Goal: Task Accomplishment & Management: Complete application form

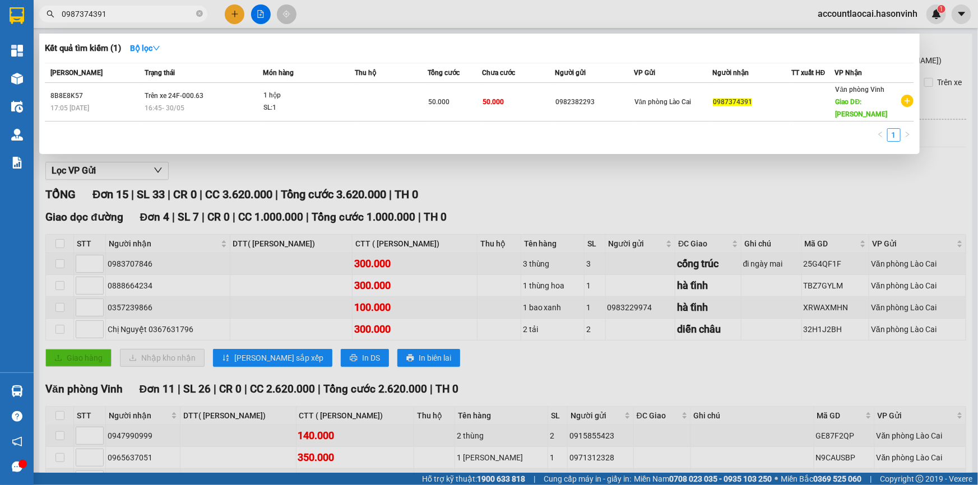
click at [233, 11] on div at bounding box center [489, 242] width 978 height 485
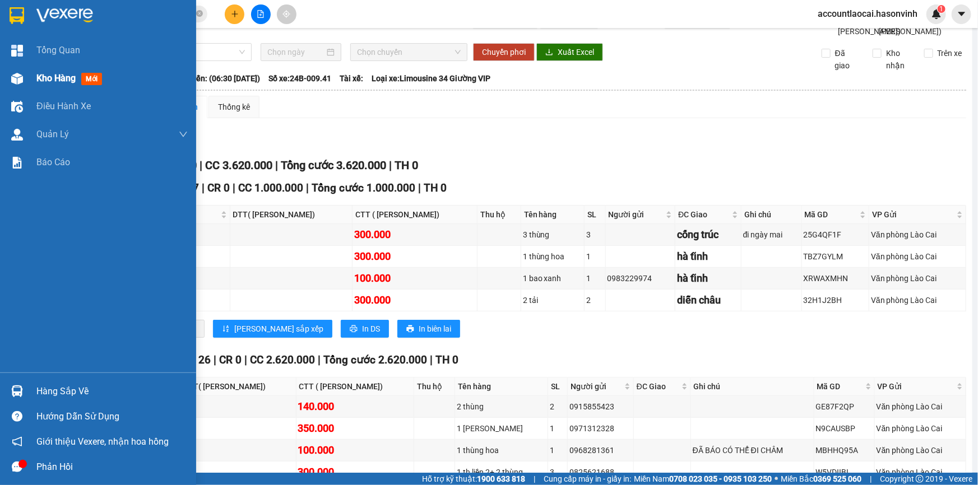
click at [48, 80] on span "Kho hàng" at bounding box center [55, 78] width 39 height 11
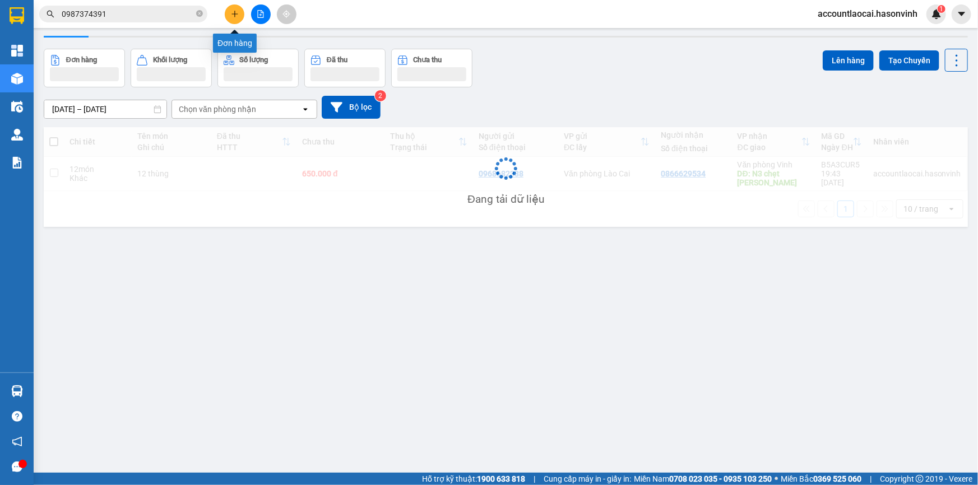
click at [236, 11] on icon "plus" at bounding box center [235, 14] width 8 height 8
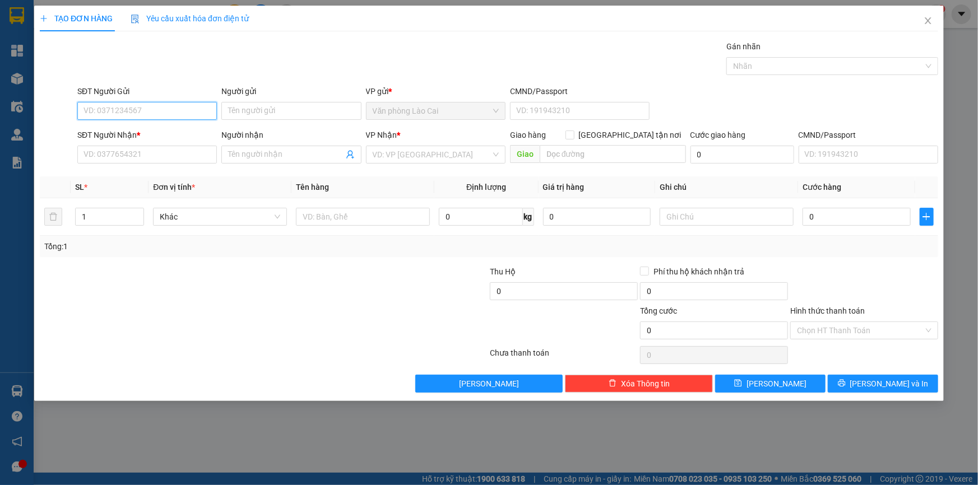
click at [113, 102] on input "SĐT Người Gửi" at bounding box center [147, 111] width 140 height 18
click at [112, 108] on input "SĐT Người Gửi" at bounding box center [147, 111] width 140 height 18
click at [112, 108] on input "8888" at bounding box center [147, 111] width 140 height 18
click at [106, 172] on div "0878268888" at bounding box center [147, 169] width 126 height 12
type input "0878268888"
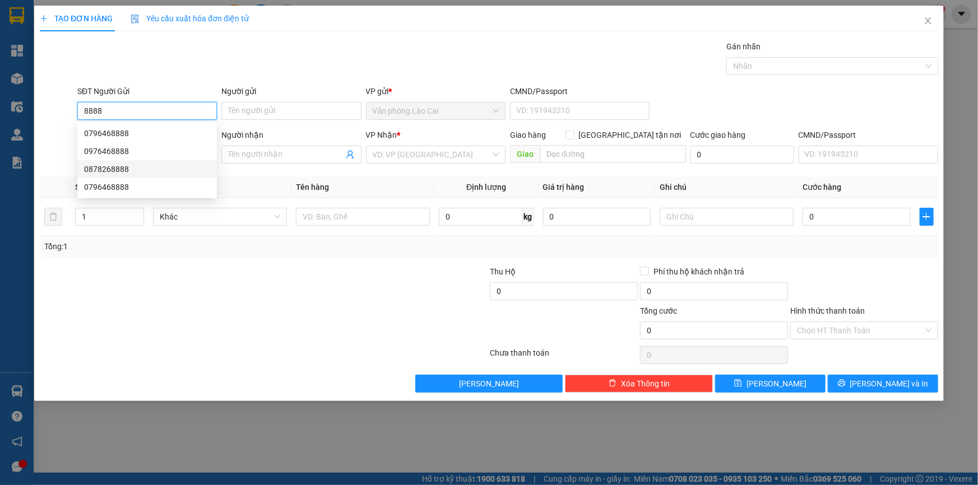
type input "0944319596"
type input "Nam cấm"
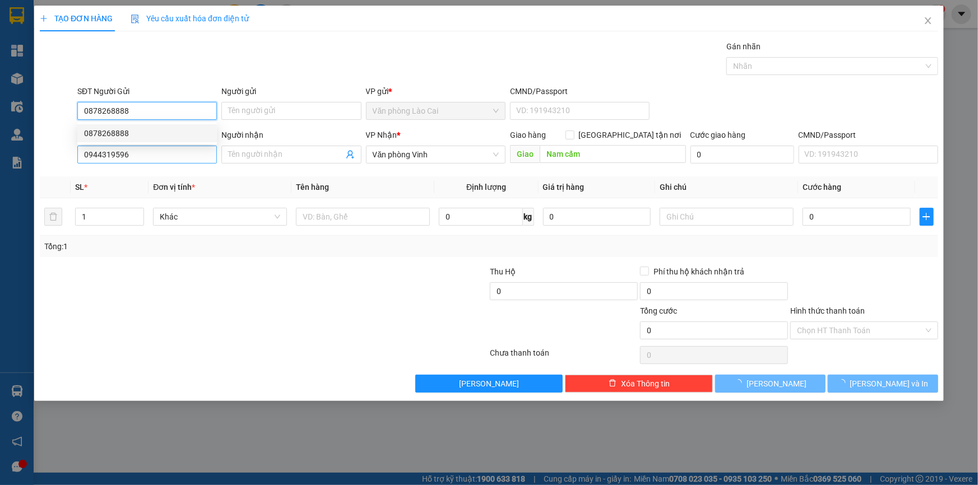
type input "70.000"
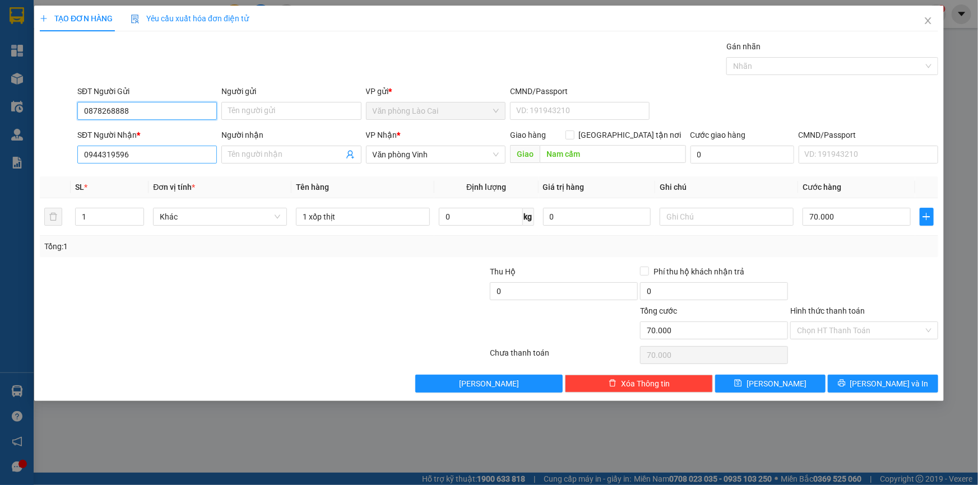
type input "0878268888"
drag, startPoint x: 140, startPoint y: 156, endPoint x: 21, endPoint y: 140, distance: 119.3
click at [21, 140] on div "TẠO ĐƠN HÀNG Yêu cầu xuất hóa đơn điện tử Transit Pickup Surcharge Ids Transit …" at bounding box center [489, 242] width 978 height 485
type input "0336059986"
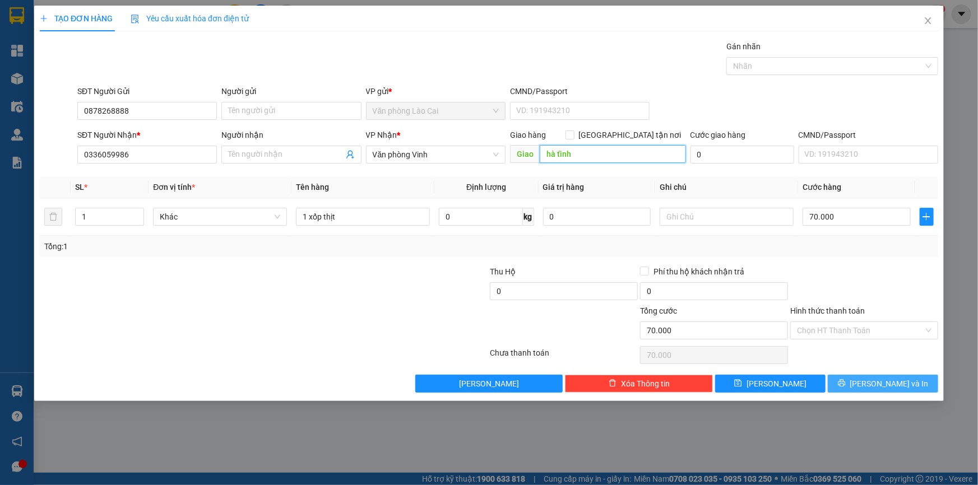
type input "hà tĩnh"
click at [881, 388] on span "[PERSON_NAME] và In" at bounding box center [889, 384] width 78 height 12
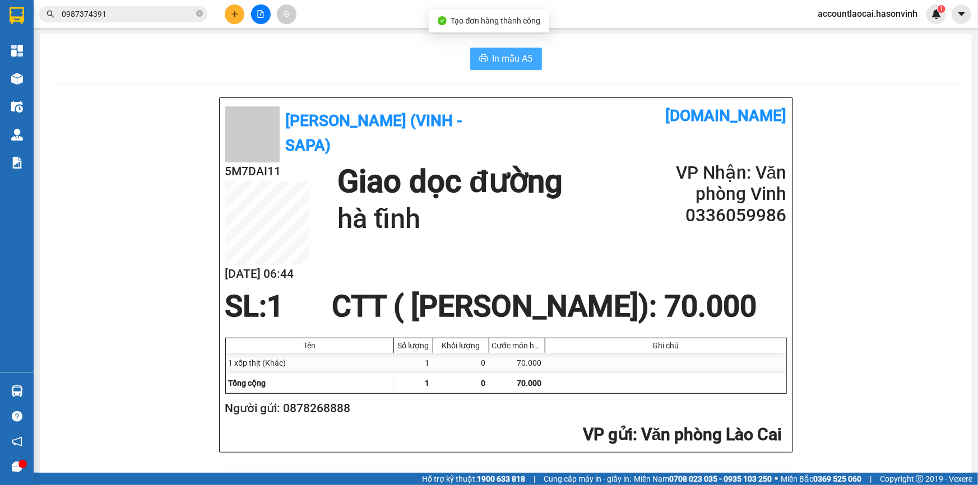
click at [502, 58] on span "In mẫu A5" at bounding box center [513, 59] width 40 height 14
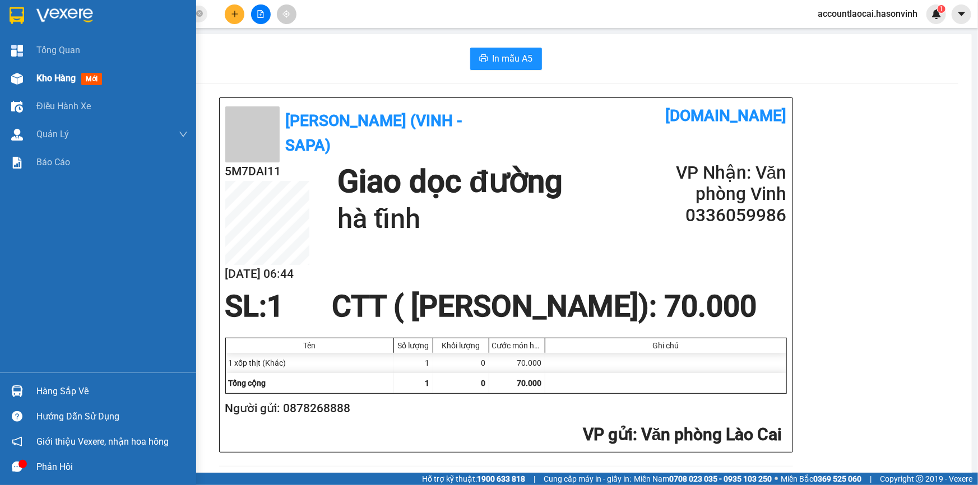
click at [55, 78] on span "Kho hàng" at bounding box center [55, 78] width 39 height 11
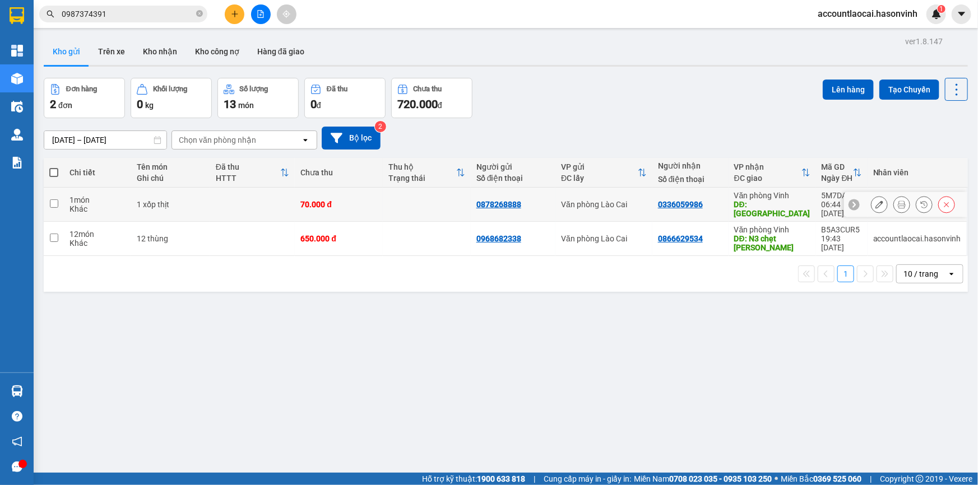
click at [943, 201] on icon at bounding box center [947, 205] width 8 height 8
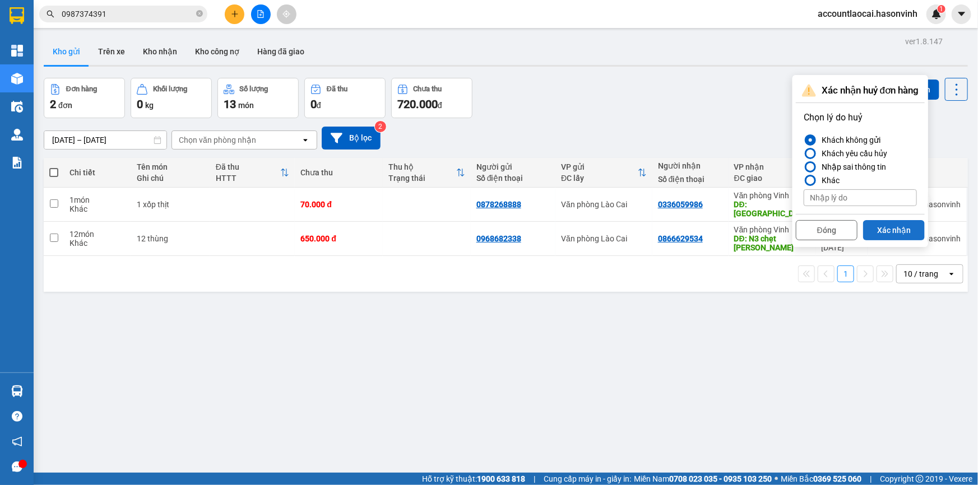
click at [885, 228] on button "Xác nhận" at bounding box center [894, 230] width 62 height 20
